Goal: Task Accomplishment & Management: Use online tool/utility

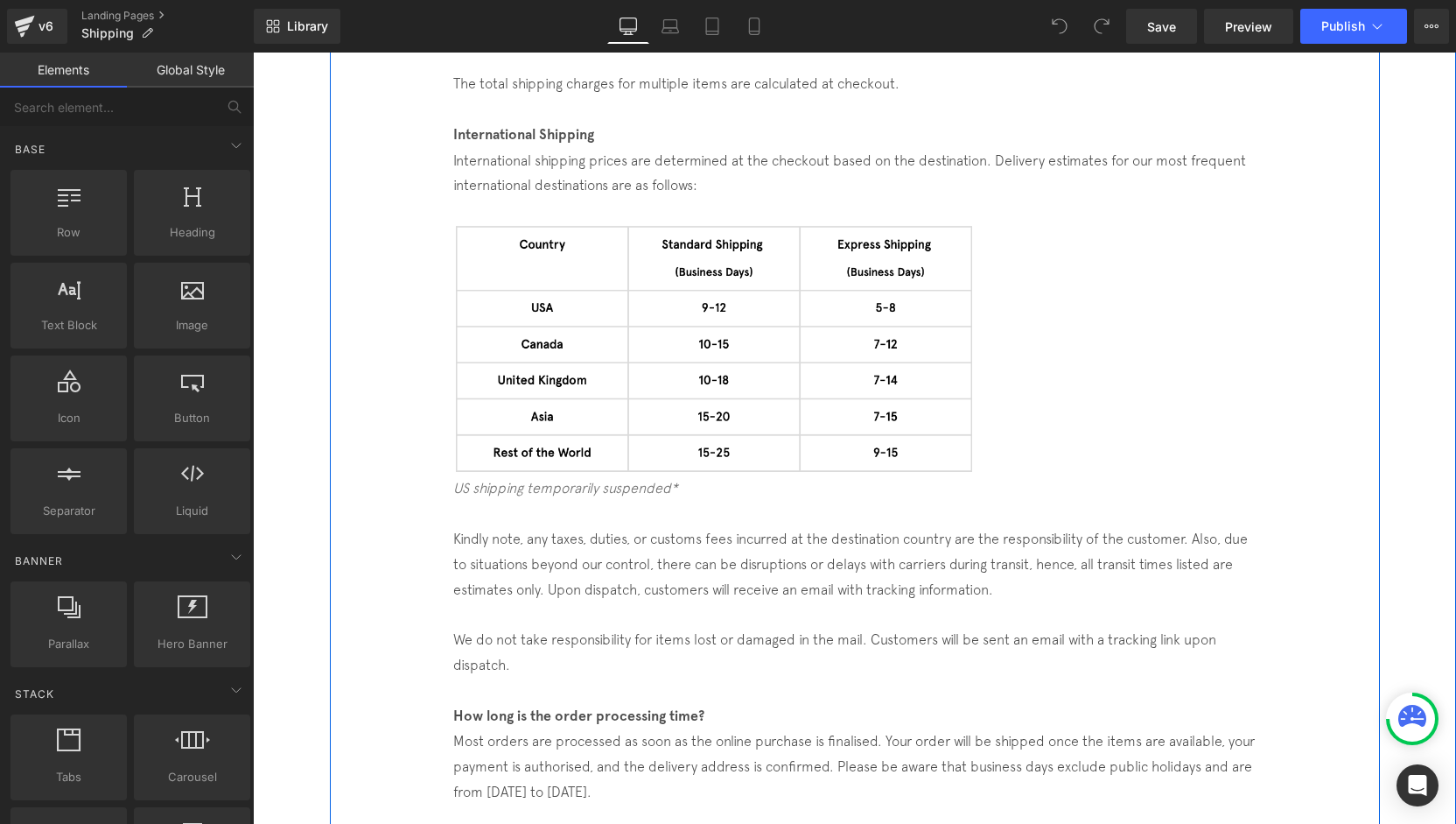
scroll to position [613, 0]
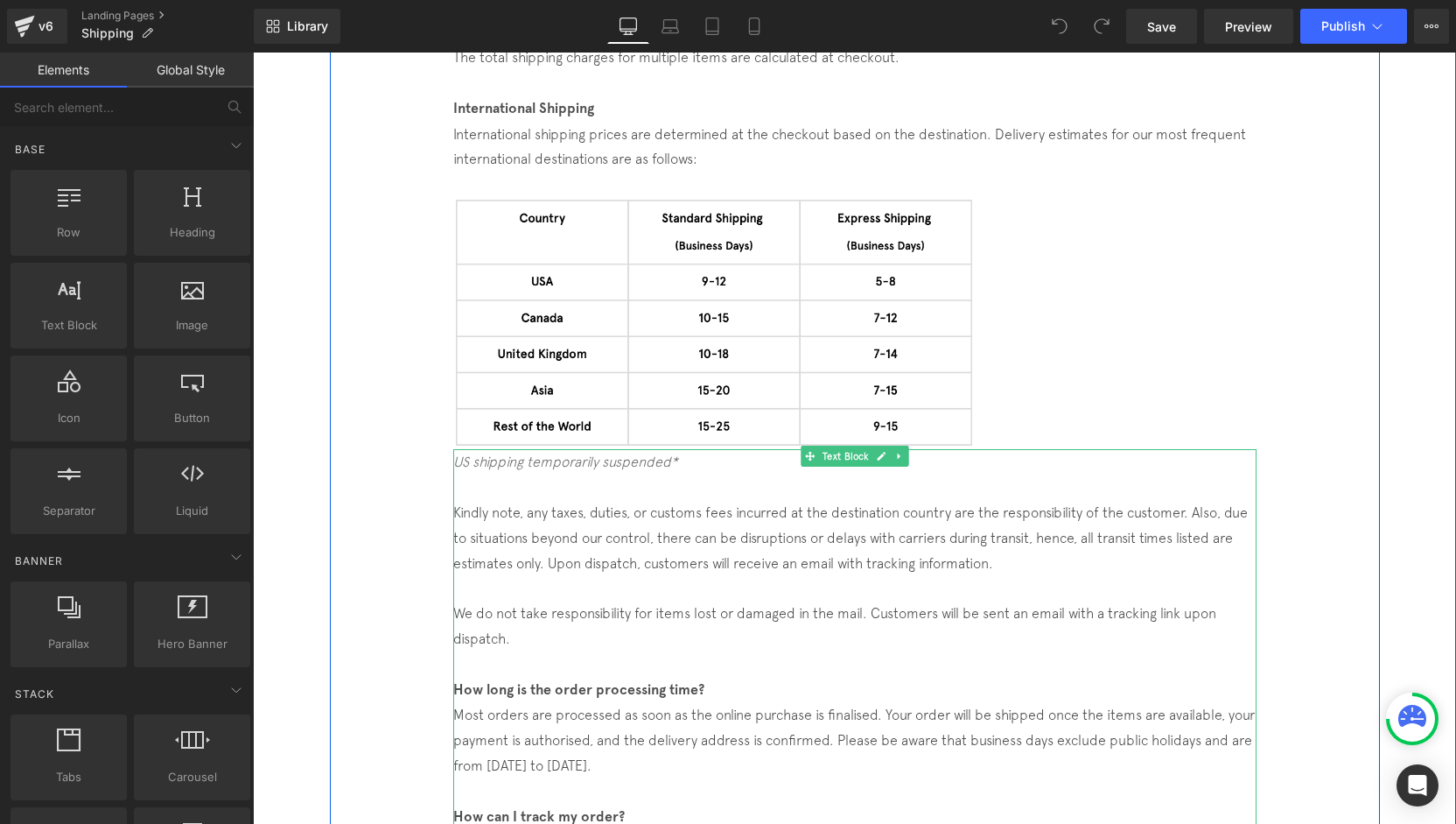
click at [467, 454] on icon "US shipping temporarily suspended*" at bounding box center [566, 461] width 225 height 16
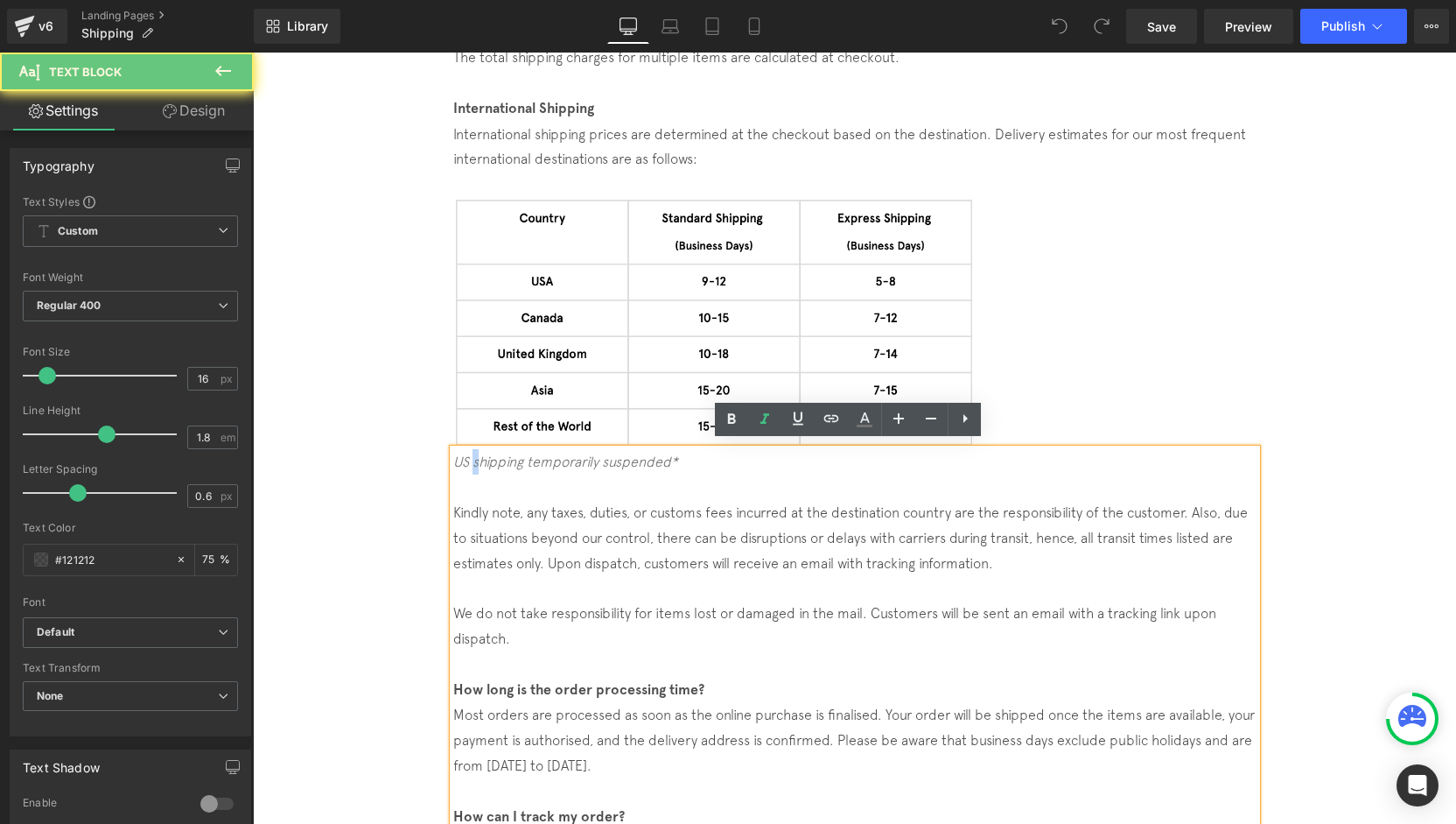
click at [464, 457] on icon "US shipping temporarily suspended*" at bounding box center [566, 461] width 225 height 16
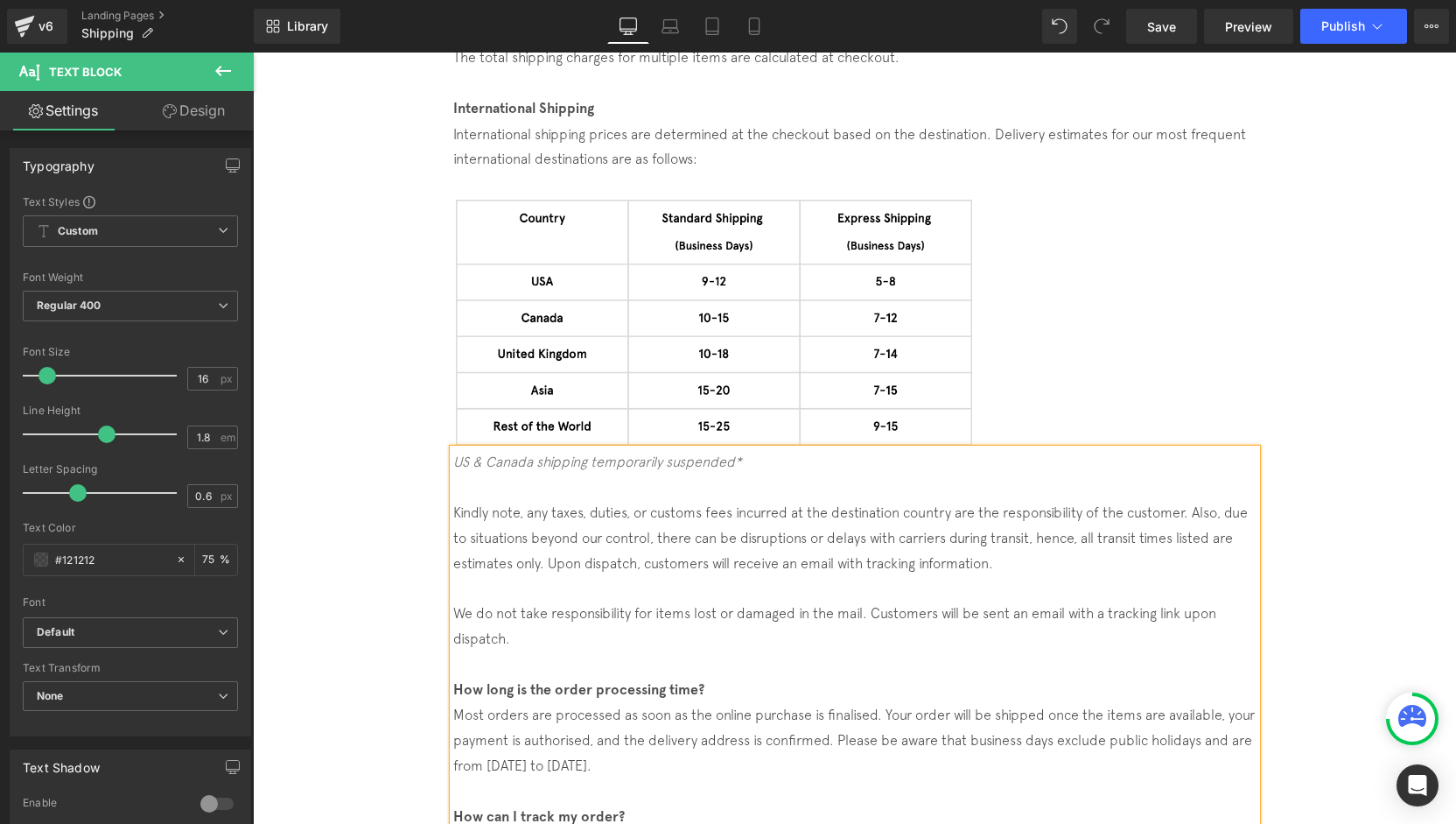
click at [738, 449] on p "US & Canada shipping temporarily suspended*" at bounding box center [855, 462] width 804 height 26
click at [753, 33] on icon at bounding box center [754, 26] width 18 height 18
type input "15"
type input "75"
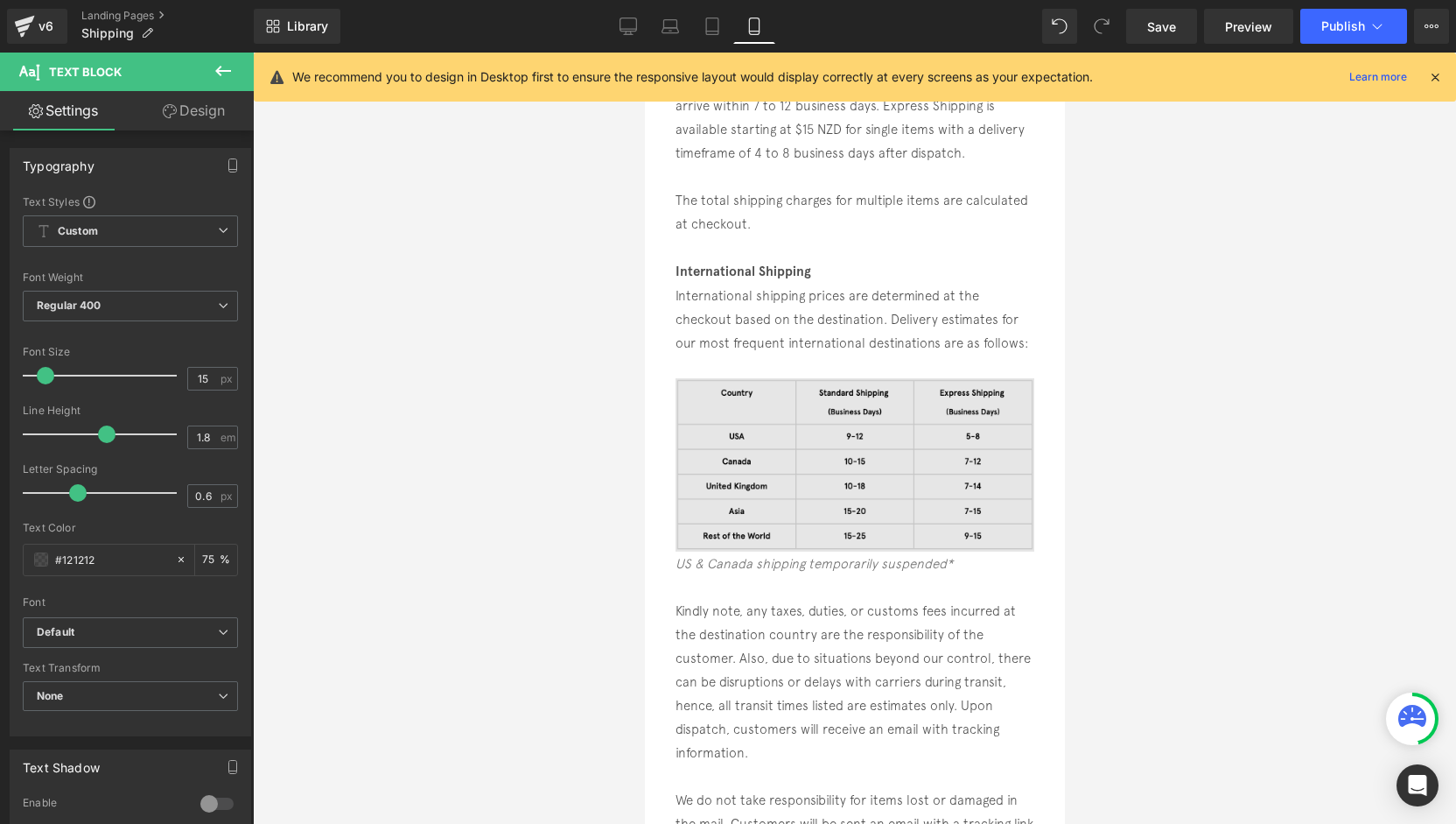
scroll to position [565, 0]
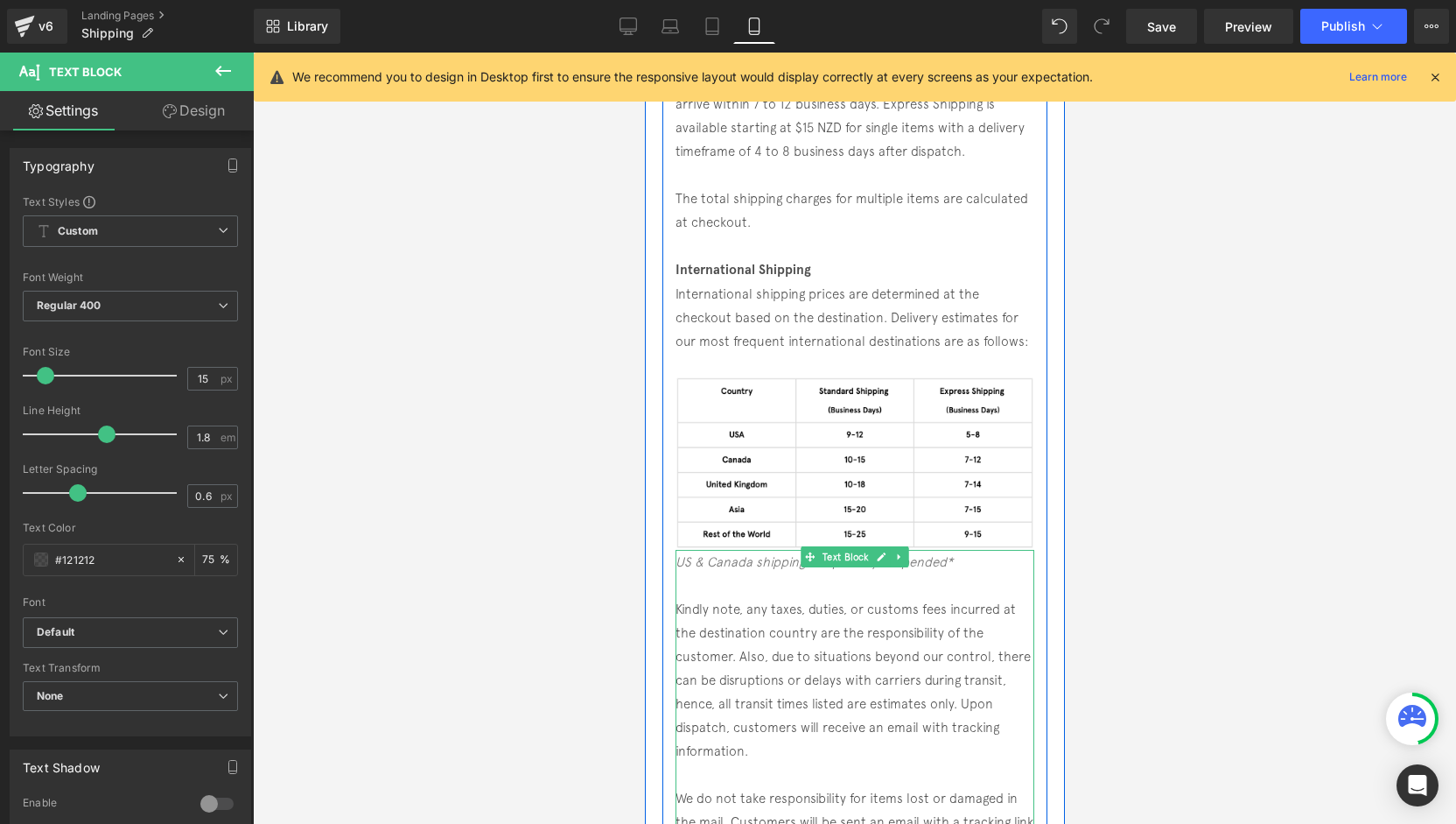
click at [686, 563] on icon "US & Canada shipping temporarily suspended*" at bounding box center [813, 561] width 277 height 15
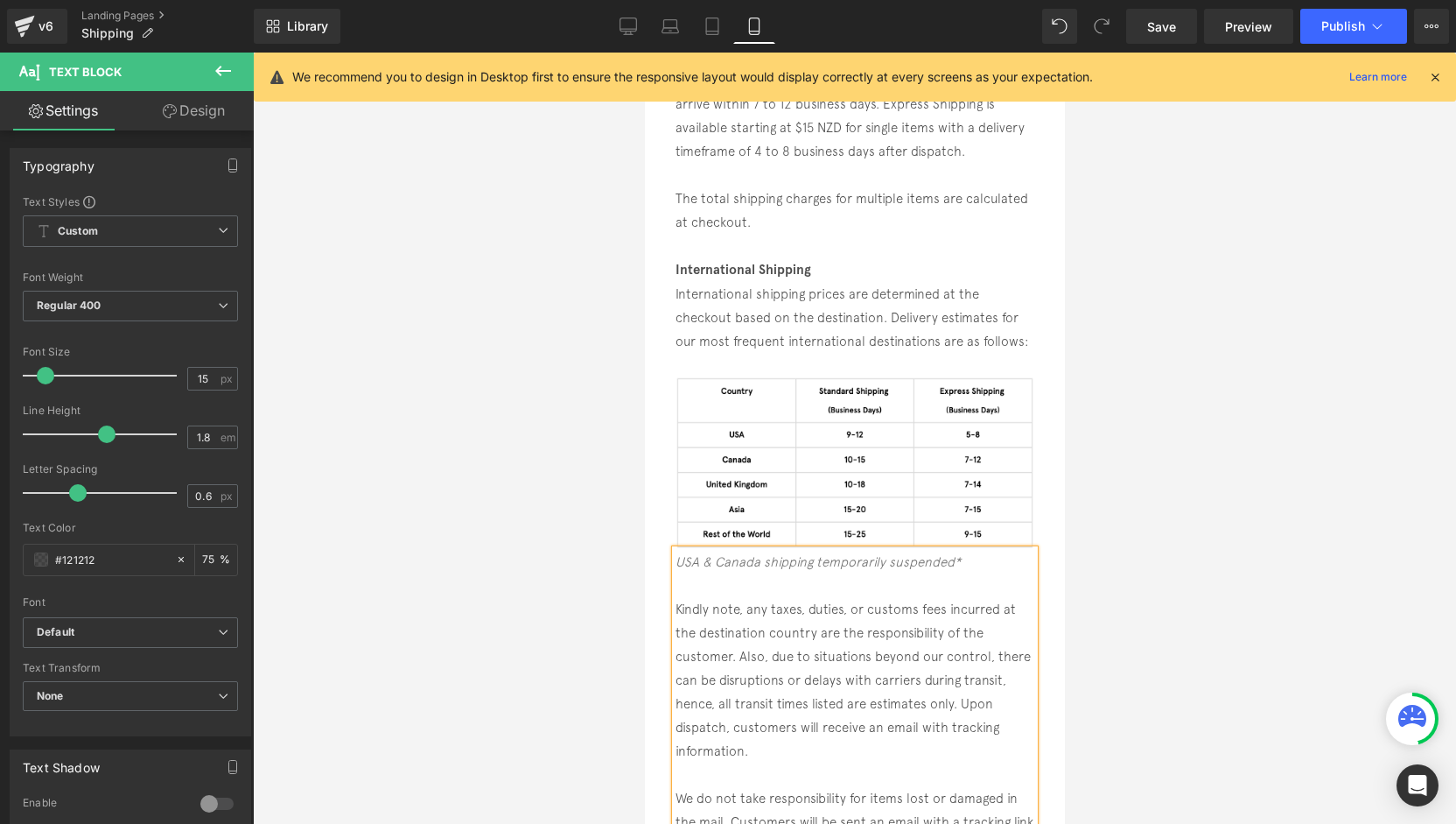
click at [973, 562] on p "USA & Canada shipping temporarily suspended*" at bounding box center [853, 561] width 358 height 24
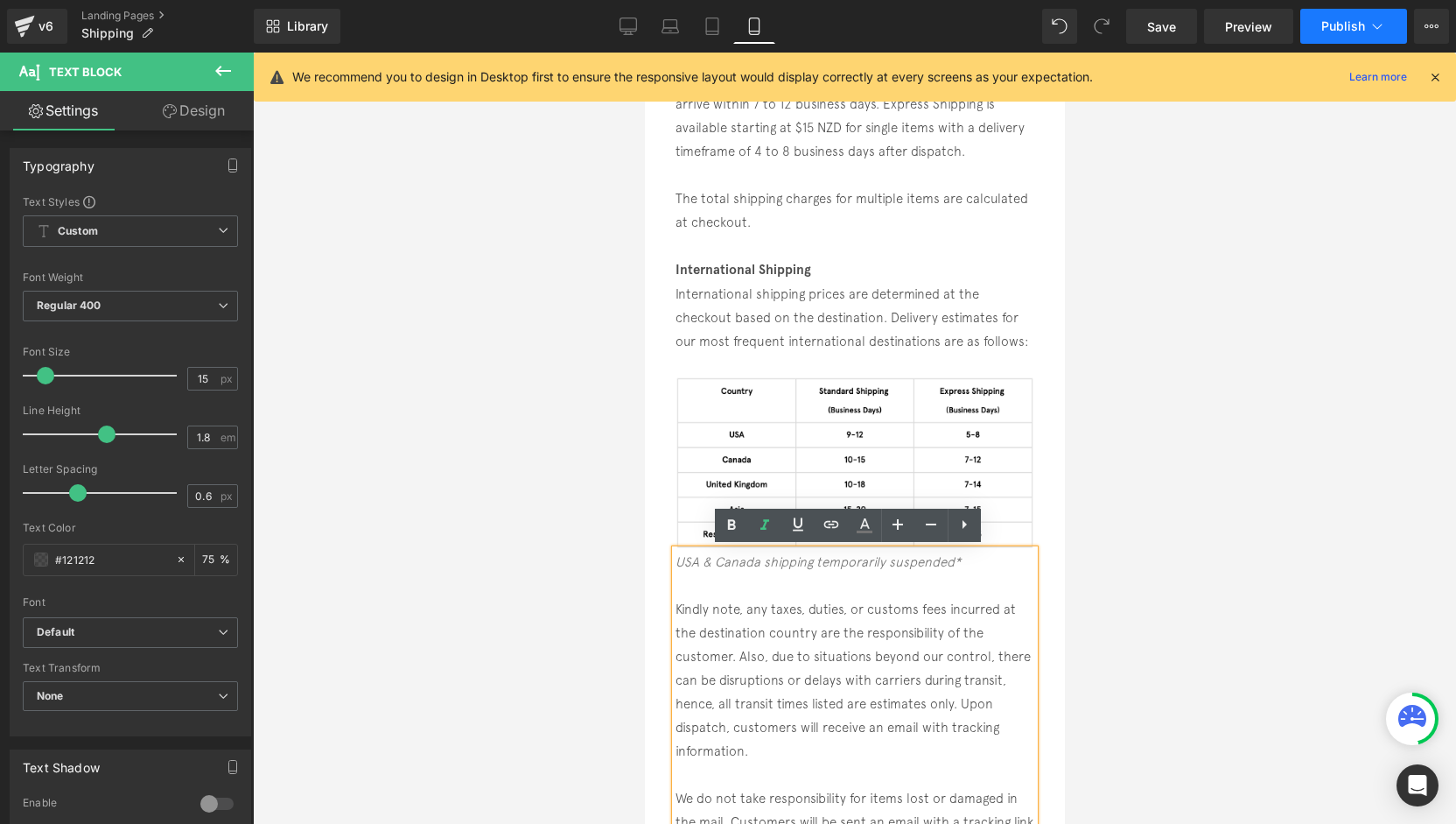
click at [1327, 24] on span "Publish" at bounding box center [1343, 26] width 43 height 14
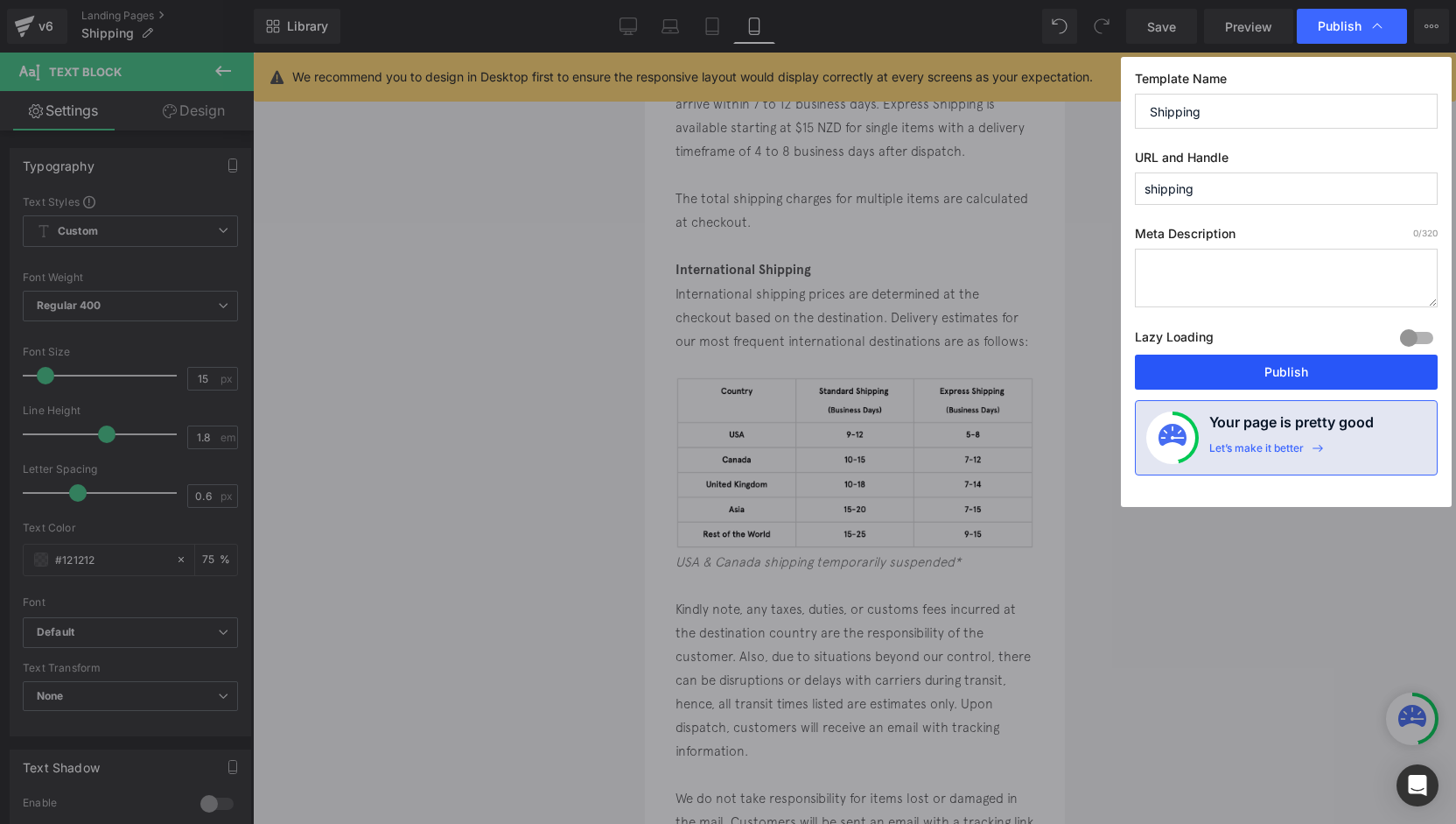
click at [1273, 367] on button "Publish" at bounding box center [1286, 372] width 303 height 35
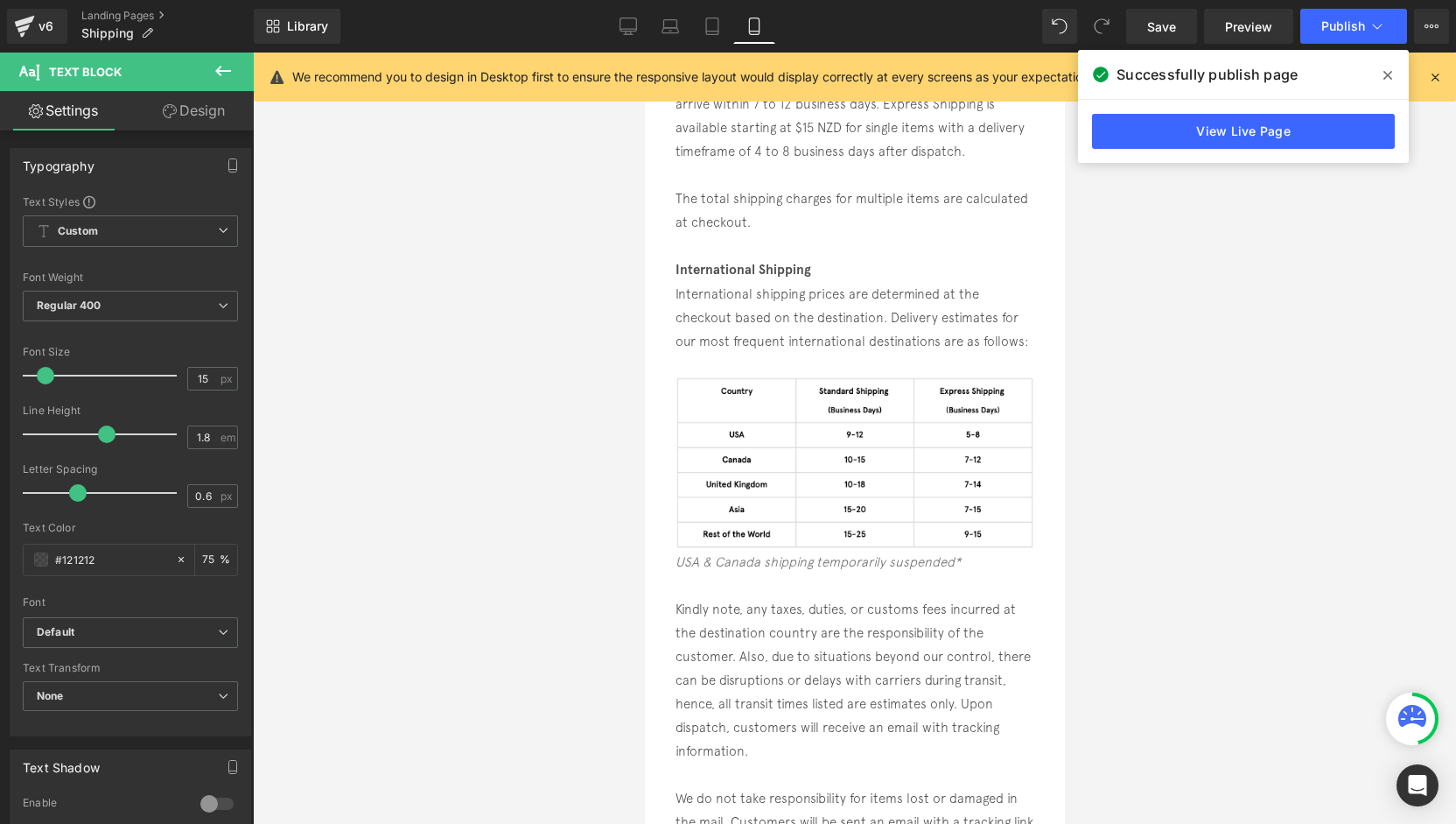
click at [1384, 75] on icon at bounding box center [1387, 75] width 8 height 14
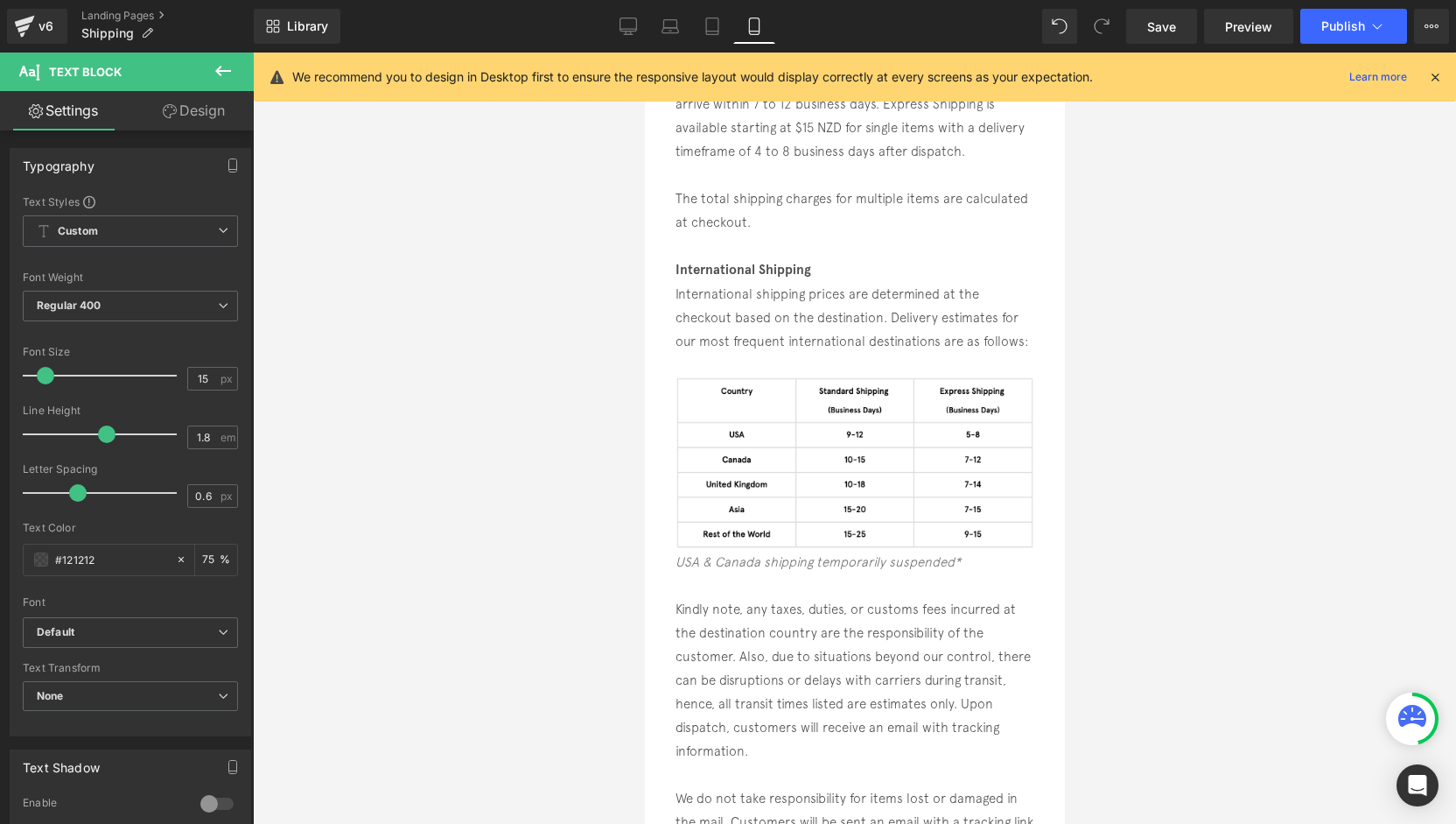
click at [1438, 77] on icon at bounding box center [1435, 77] width 16 height 16
